Goal: Information Seeking & Learning: Check status

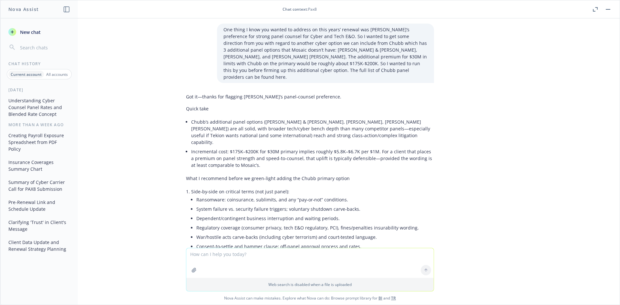
scroll to position [0, 441]
